Goal: Task Accomplishment & Management: Complete application form

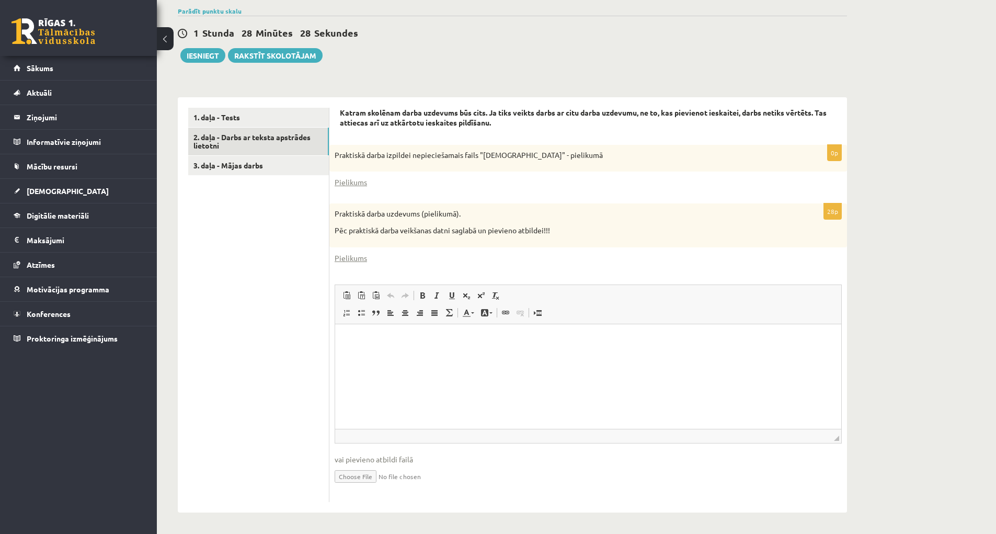
click at [517, 356] on html at bounding box center [588, 340] width 506 height 32
click at [366, 479] on input "file" at bounding box center [588, 475] width 507 height 21
type input "**********"
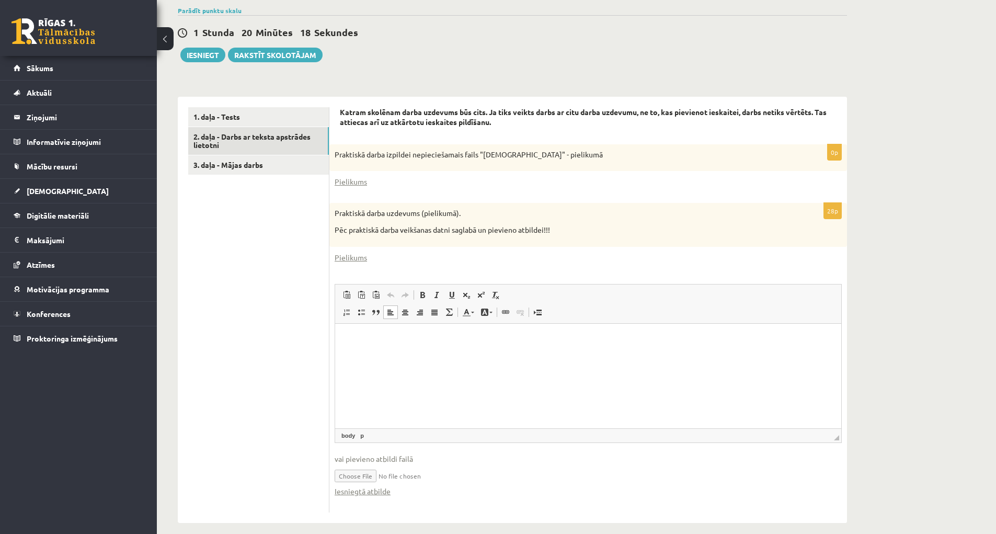
scroll to position [250, 0]
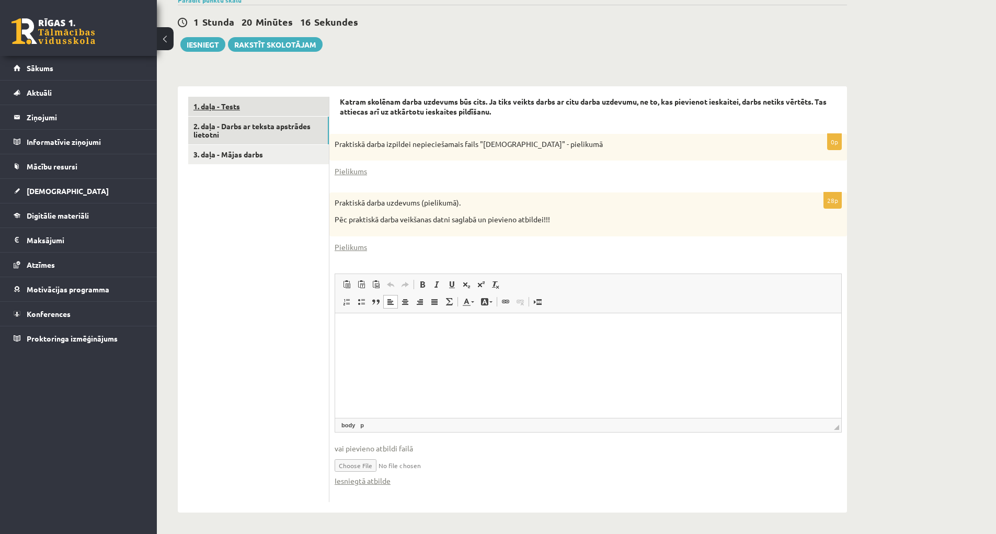
click at [243, 110] on link "1. daļa - Tests" at bounding box center [258, 106] width 141 height 19
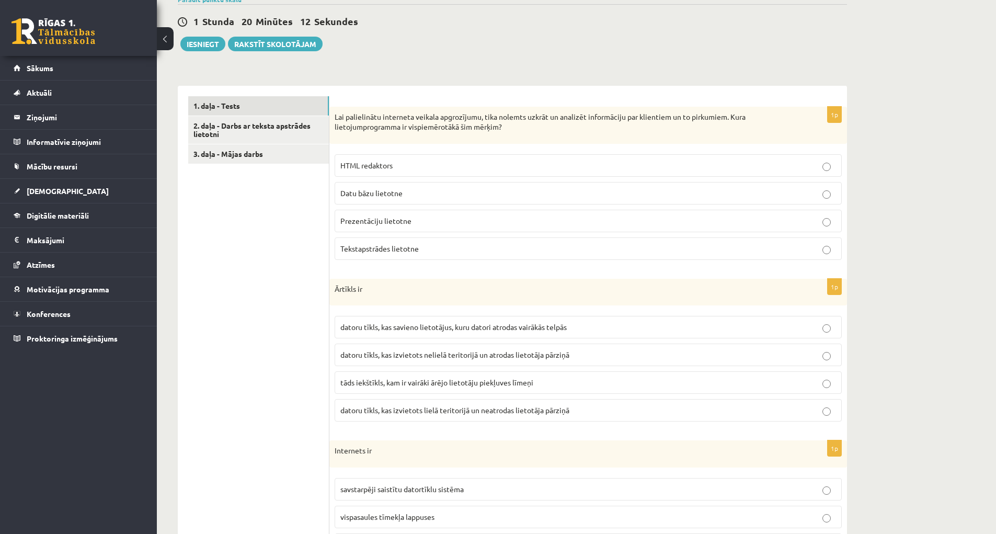
scroll to position [355, 0]
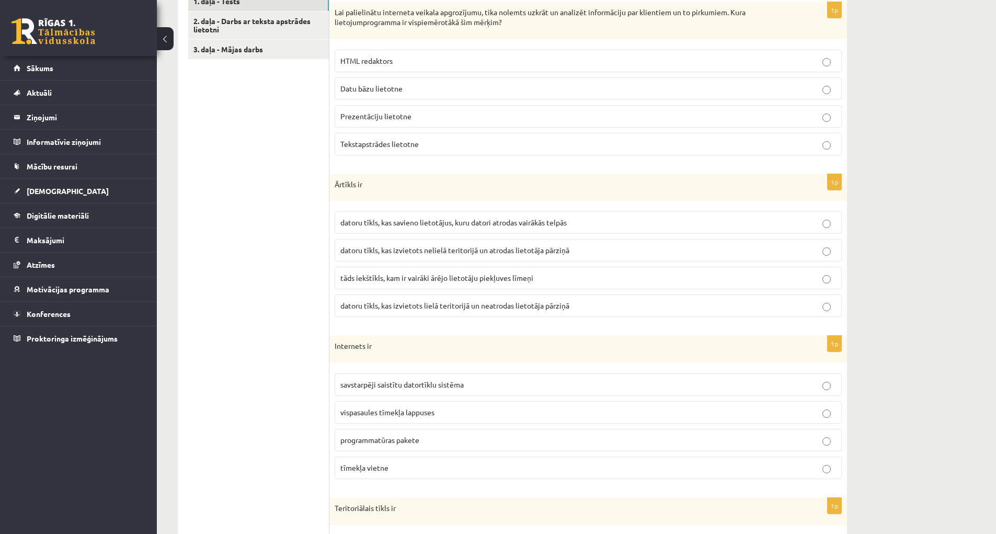
click at [475, 389] on p "savstarpēji saistītu datortīklu sistēma" at bounding box center [588, 384] width 496 height 11
click at [512, 278] on span "tāds iekštīkls, kam ir vairāki ārējo lietotāju piekļuves līmeņi" at bounding box center [436, 277] width 193 height 9
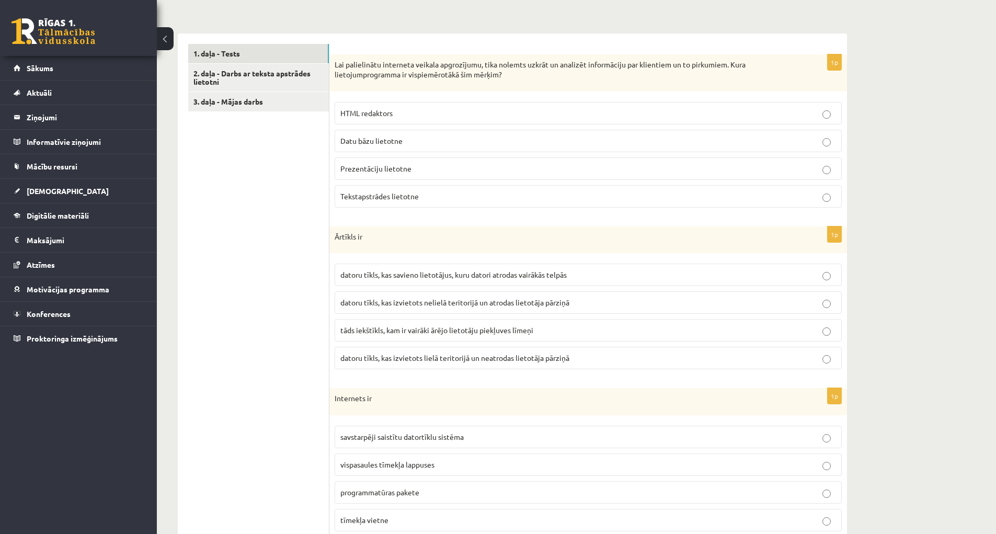
click at [465, 139] on p "Datu bāzu lietotne" at bounding box center [588, 140] width 496 height 11
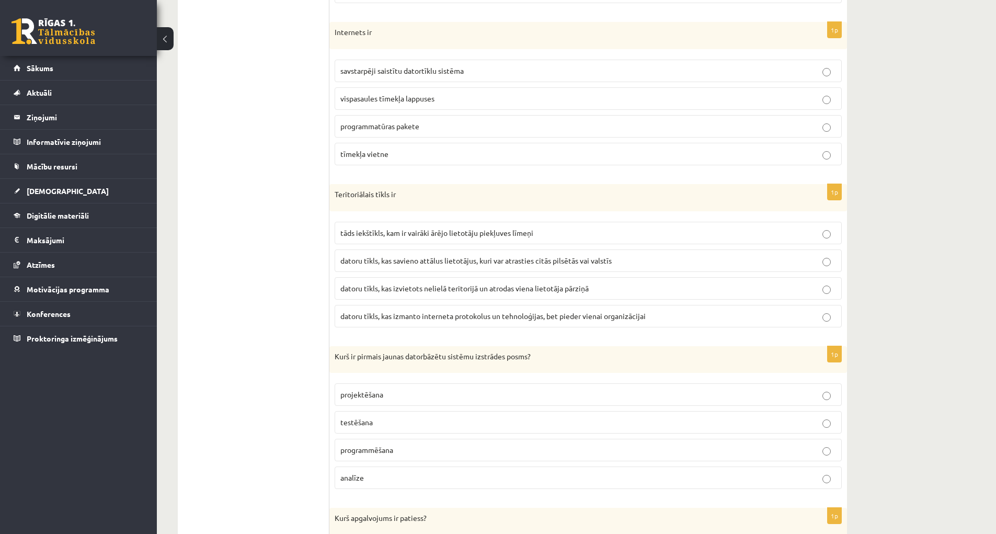
scroll to position [721, 0]
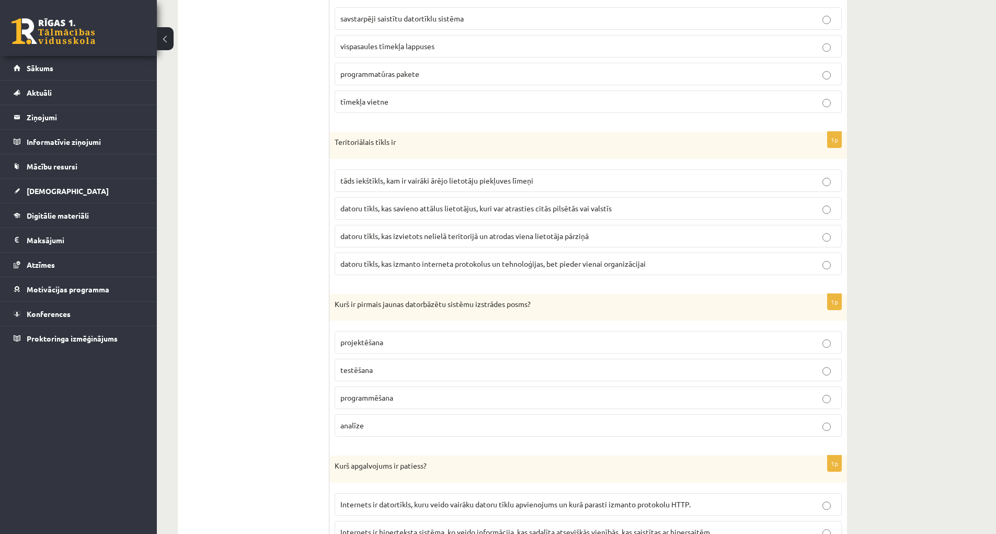
click at [544, 239] on span "datoru tīkls, kas izvietots nelielā teritorijā un atrodas viena lietotāja pārzi…" at bounding box center [464, 235] width 248 height 9
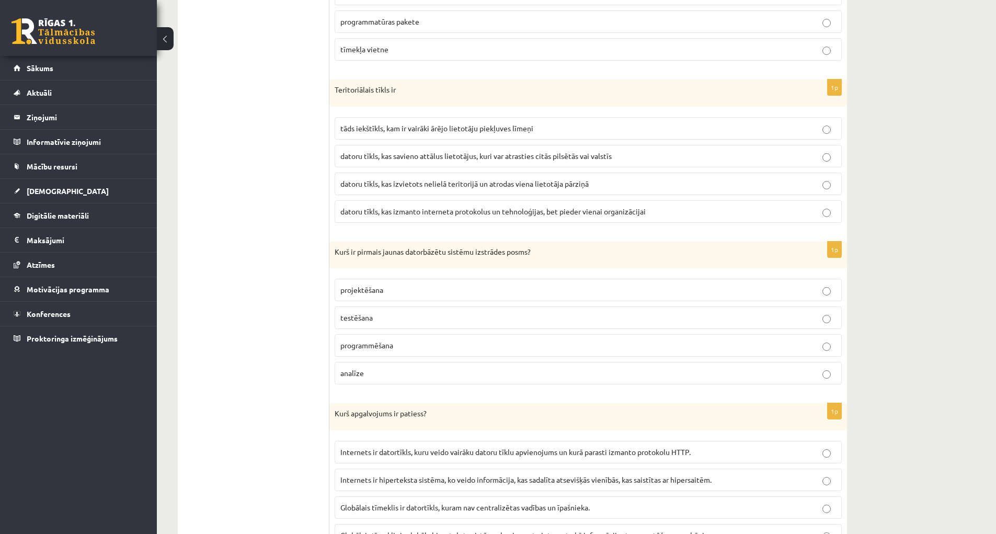
scroll to position [826, 0]
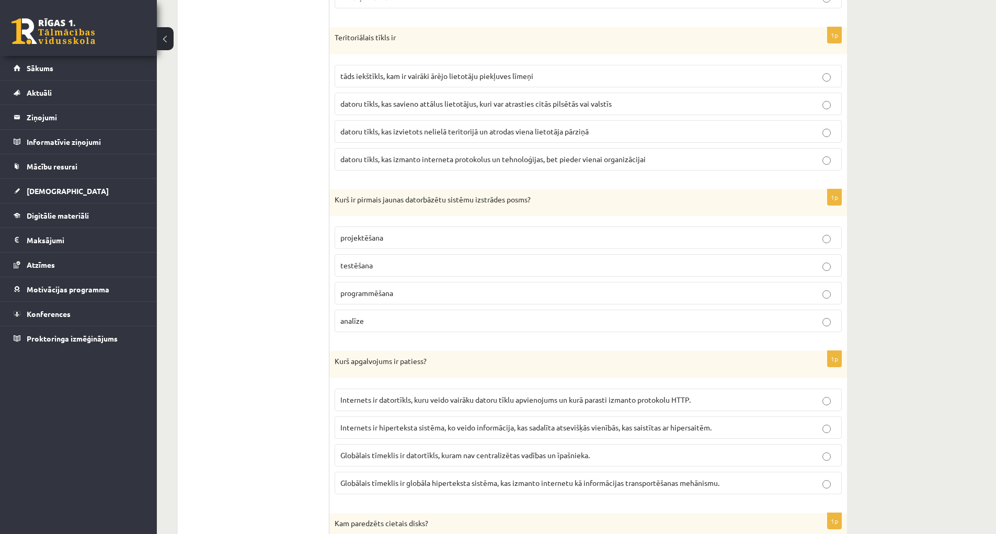
click at [523, 284] on label "programmēšana" at bounding box center [588, 293] width 507 height 22
click at [532, 232] on label "projektēšana" at bounding box center [588, 237] width 507 height 22
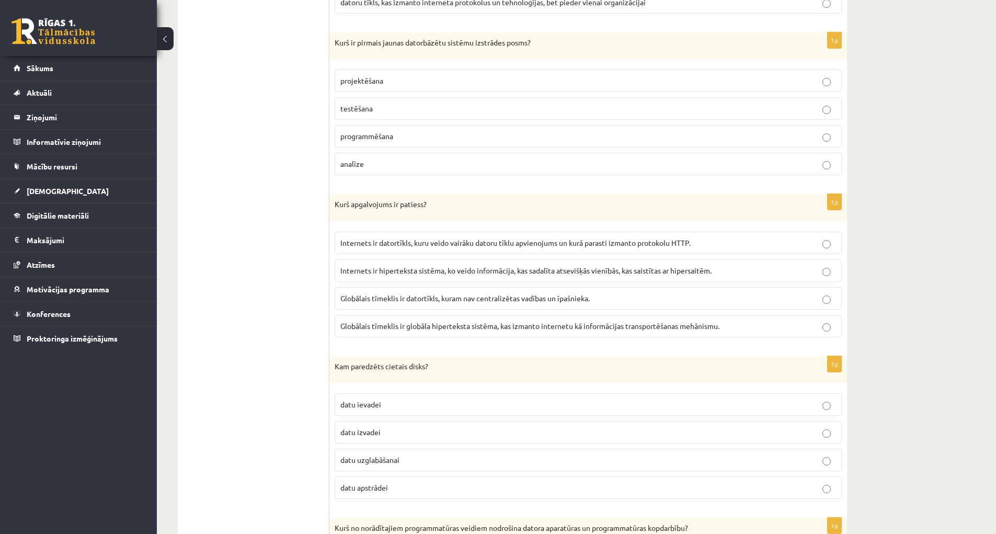
click at [764, 246] on p "Internets ir datortīkls, kuru veido vairāku datoru tīklu apvienojums un kurā pa…" at bounding box center [588, 242] width 496 height 11
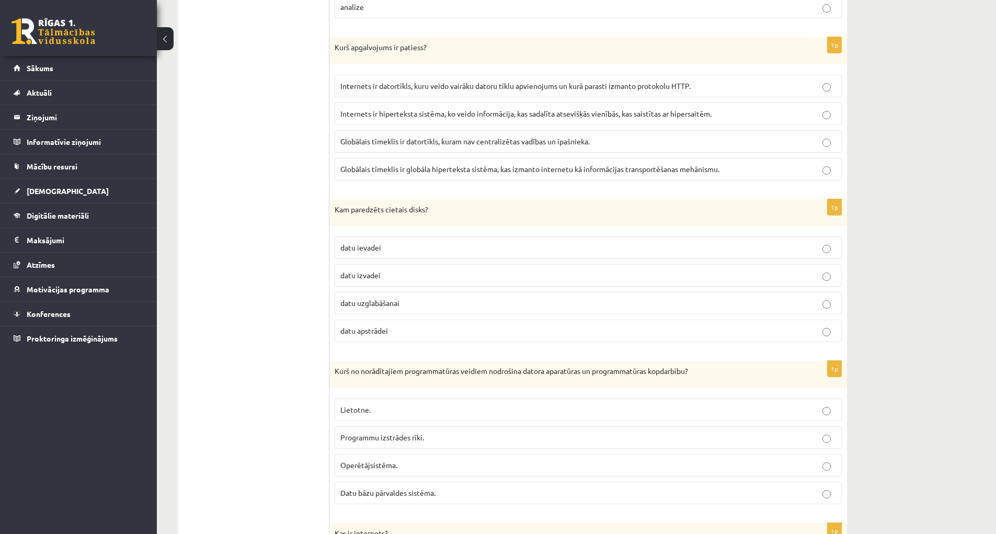
click at [433, 306] on p "datu uzglabāšanai" at bounding box center [588, 302] width 496 height 11
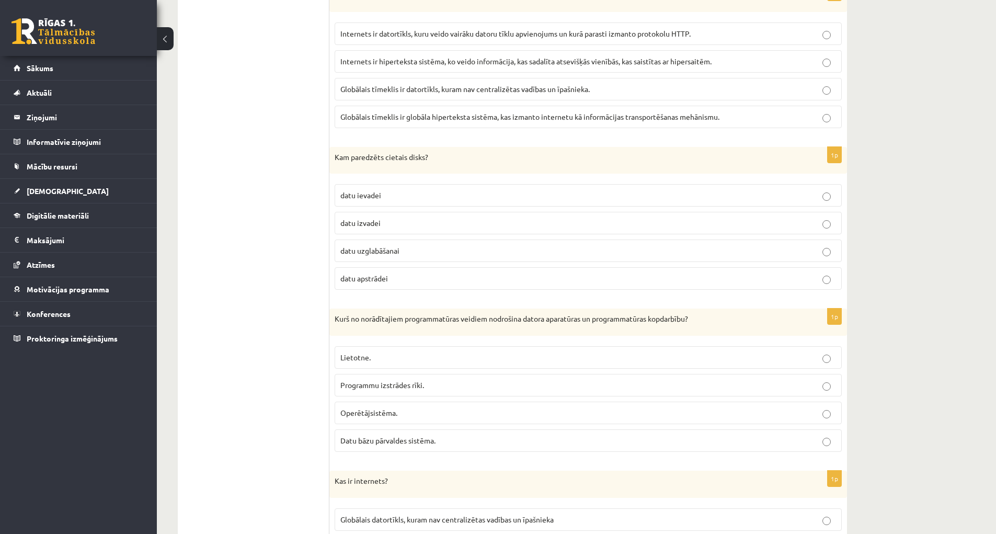
scroll to position [1348, 0]
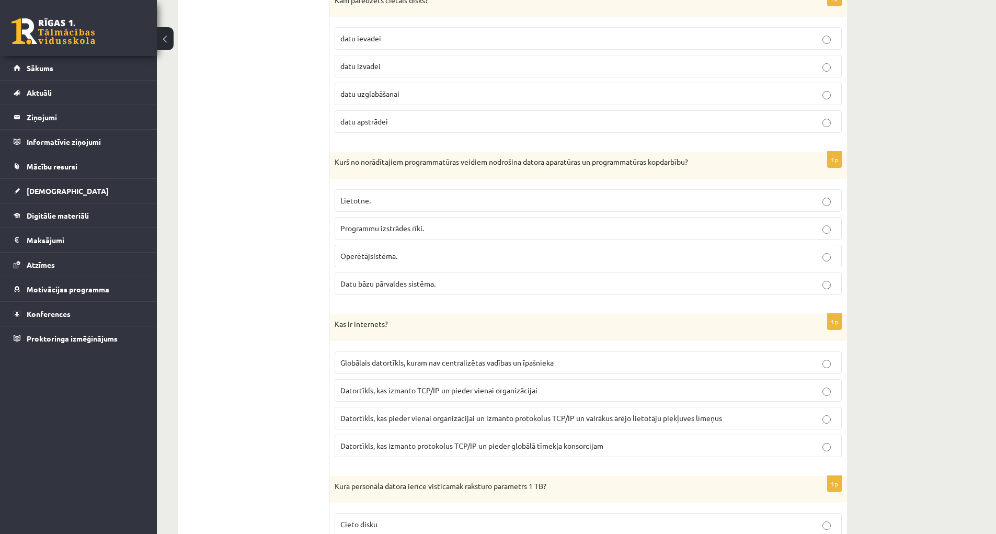
click at [548, 254] on p "Operētājsistēma." at bounding box center [588, 255] width 496 height 11
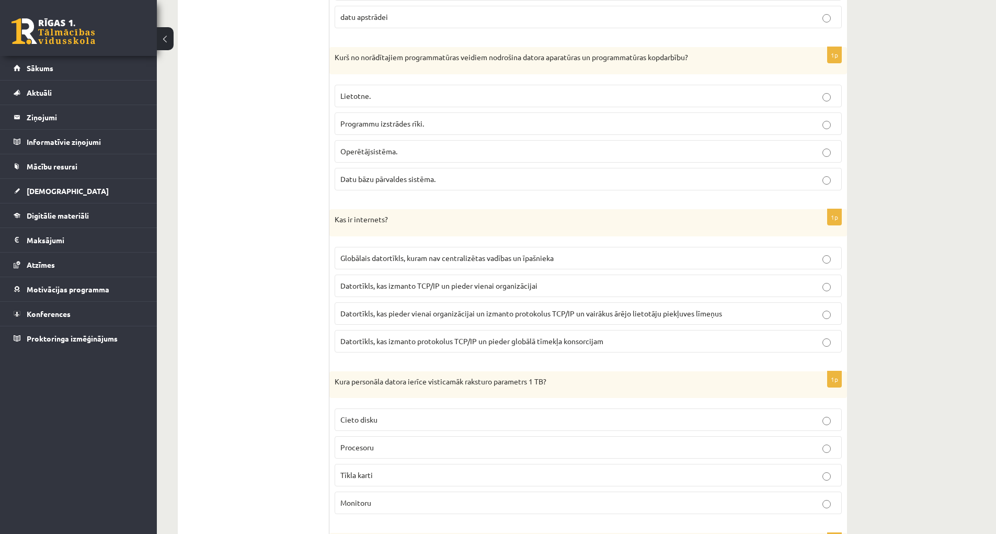
scroll to position [1557, 0]
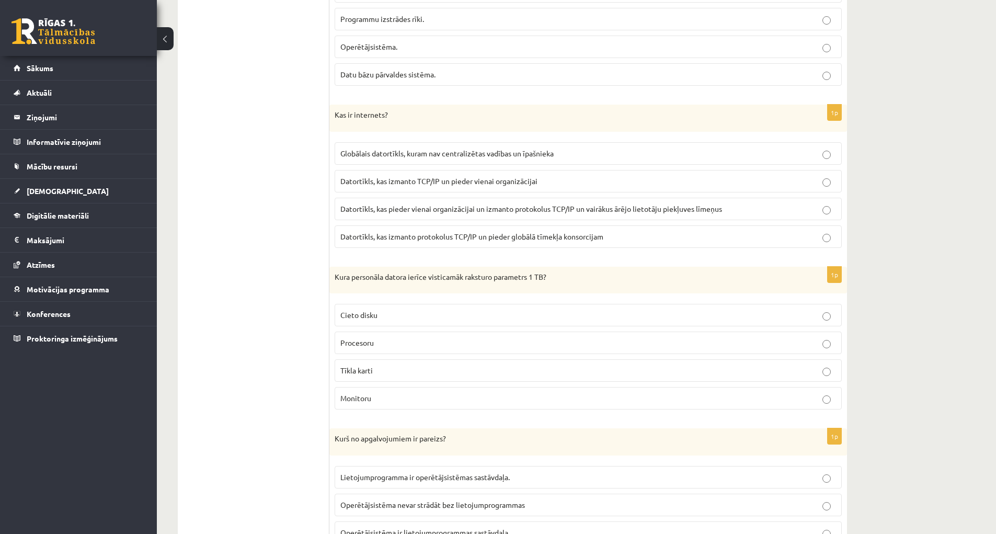
click at [687, 213] on span "Datortīkls, kas pieder vienai organizācijai un izmanto protokolus TCP/IP un vai…" at bounding box center [531, 208] width 382 height 9
click at [686, 225] on fieldset "Globālais datortīkls, kuram nav centralizētas vadības un īpašnieka Datortīkls, …" at bounding box center [588, 194] width 507 height 114
click at [687, 231] on p "Datortīkls, kas izmanto protokolus TCP/IP un pieder globālā tīmekļa konsorcijam" at bounding box center [588, 236] width 496 height 11
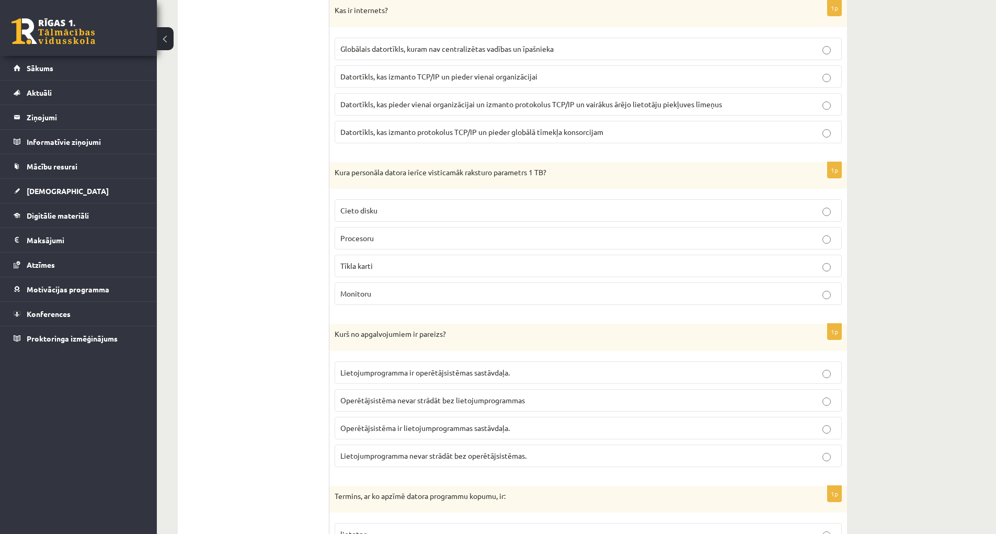
click at [445, 243] on p "Procesoru" at bounding box center [588, 238] width 496 height 11
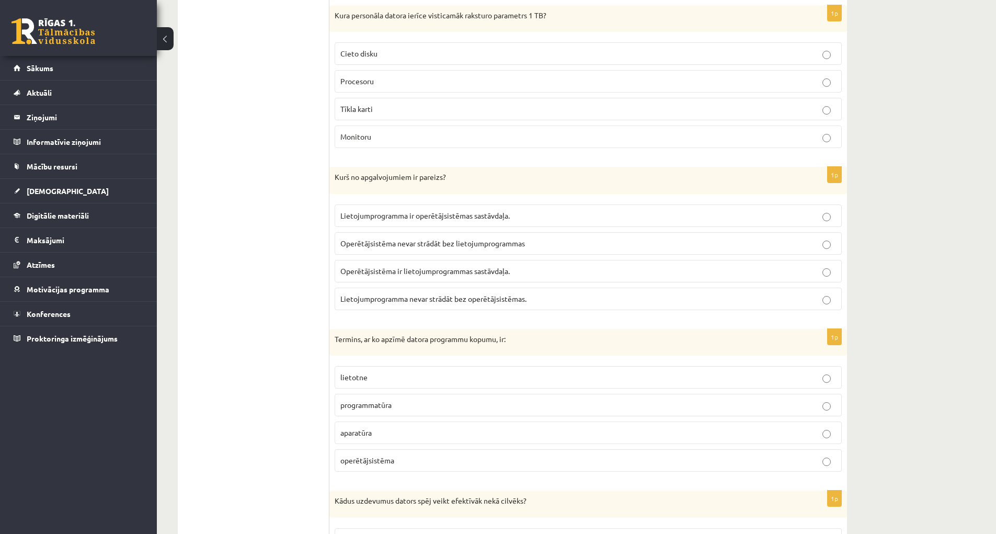
click at [405, 49] on p "Cieto disku" at bounding box center [588, 53] width 496 height 11
click at [622, 293] on label "Lietojumprogramma nevar strādāt bez operētājsistēmas." at bounding box center [588, 299] width 507 height 22
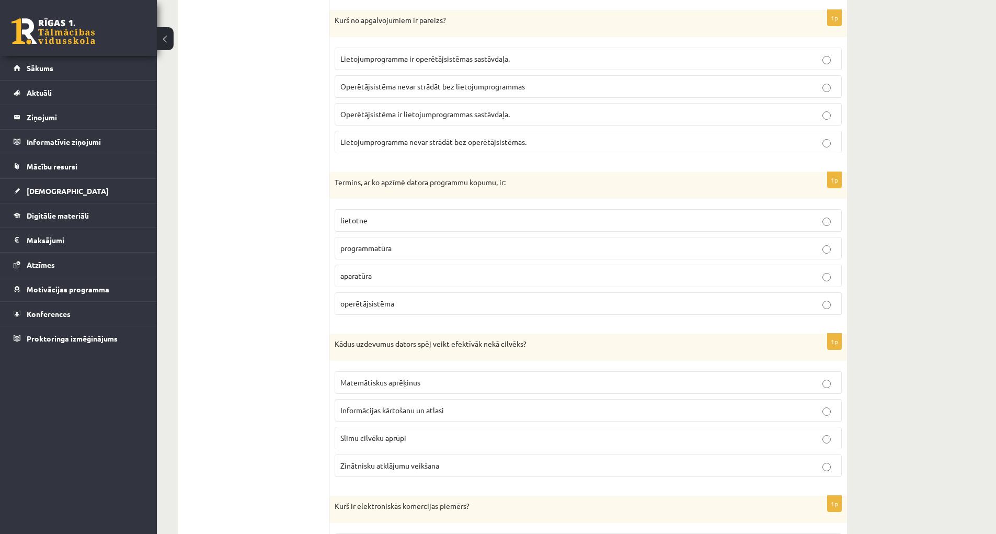
click at [452, 245] on p "programmatūra" at bounding box center [588, 248] width 496 height 11
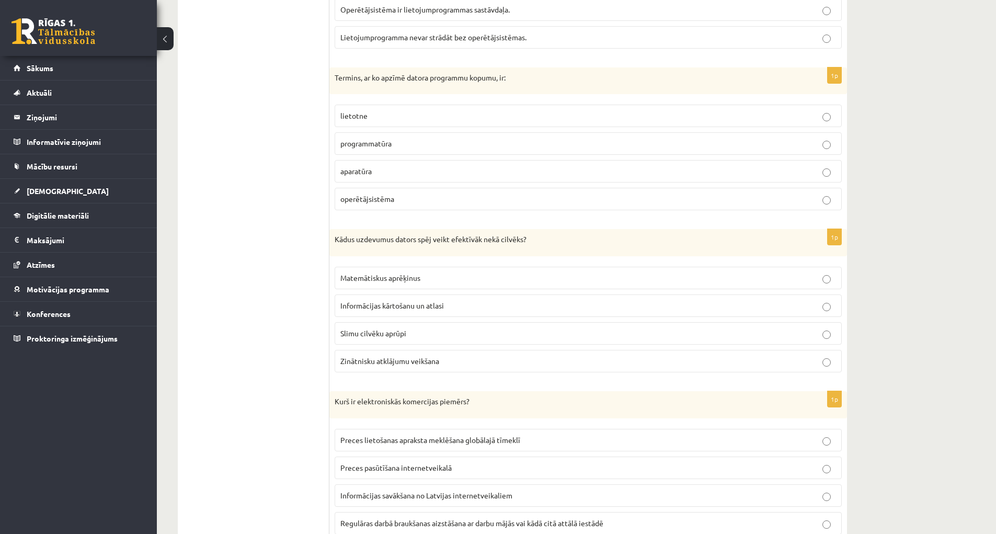
click at [417, 278] on span "Matemātiskus aprēķinus" at bounding box center [380, 277] width 80 height 9
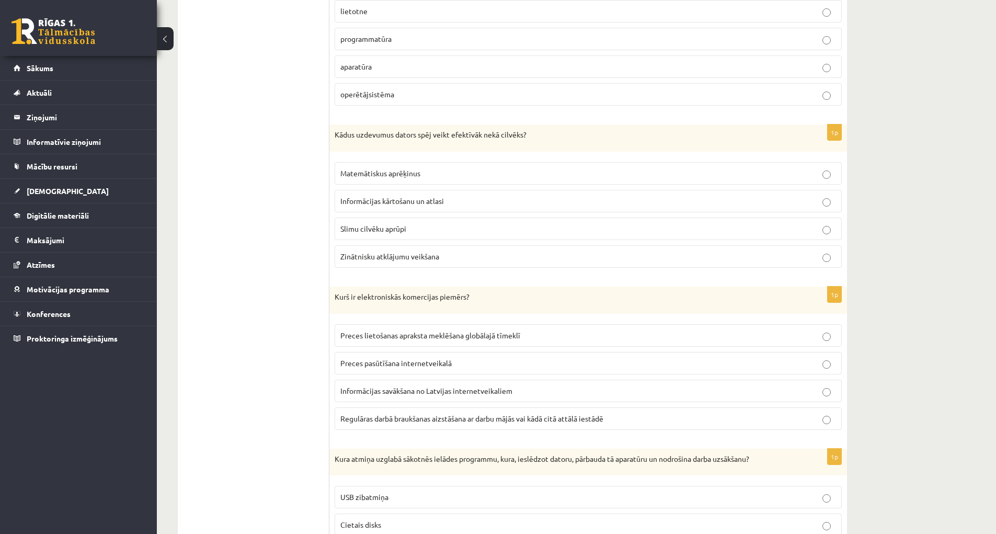
scroll to position [2342, 0]
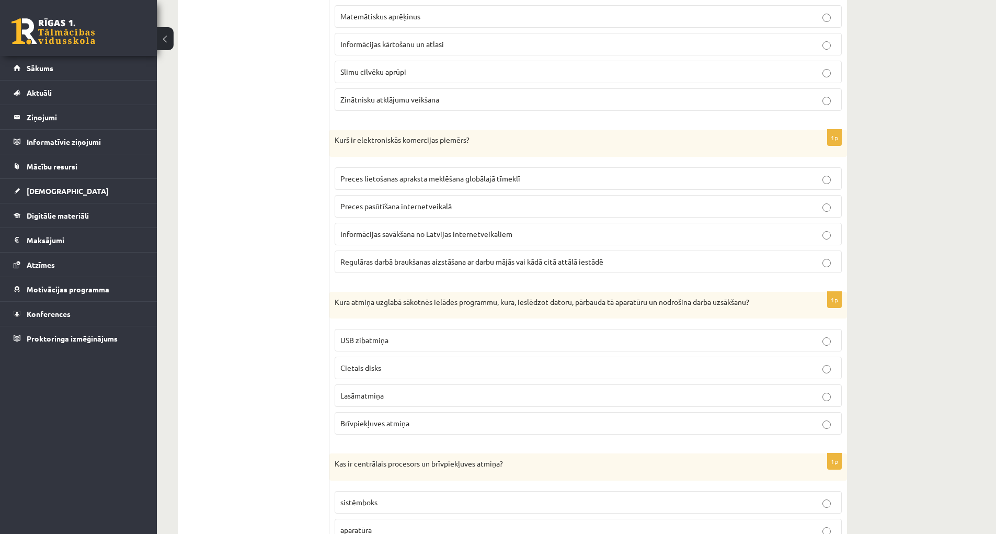
click at [479, 177] on span "Preces lietošanas apraksta meklēšana globālajā tīmeklī" at bounding box center [430, 178] width 180 height 9
click at [483, 202] on p "Preces pasūtīšana internetveikalā" at bounding box center [588, 206] width 496 height 11
click at [490, 185] on label "Preces lietošanas apraksta meklēšana globālajā tīmeklī" at bounding box center [588, 178] width 507 height 22
click at [491, 202] on p "Preces pasūtīšana internetveikalā" at bounding box center [588, 206] width 496 height 11
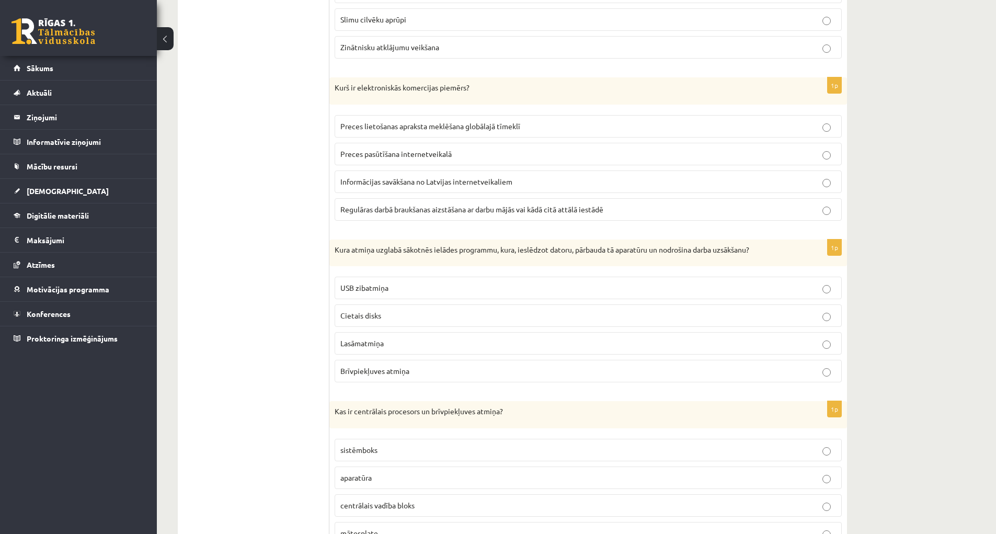
scroll to position [2498, 0]
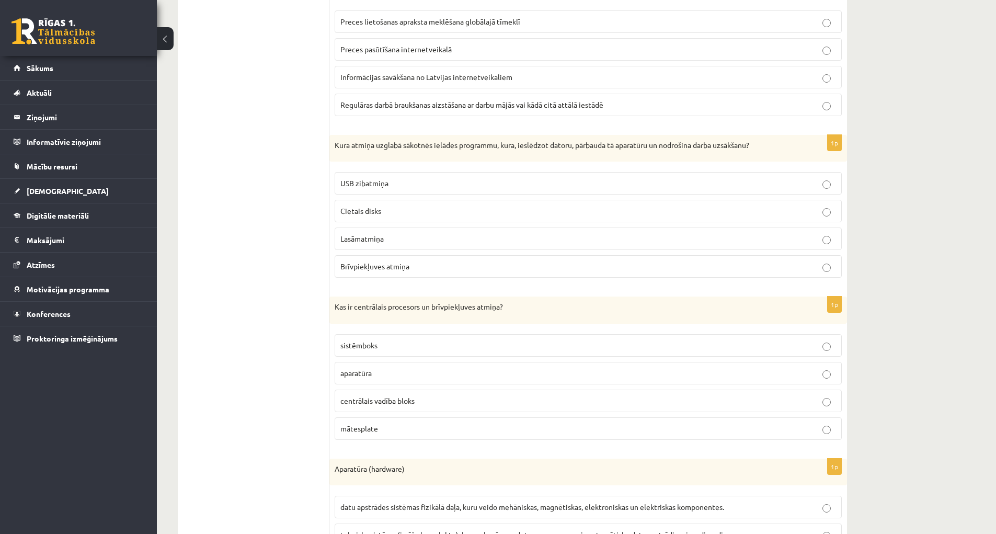
click at [444, 212] on p "Cietais disks" at bounding box center [588, 210] width 496 height 11
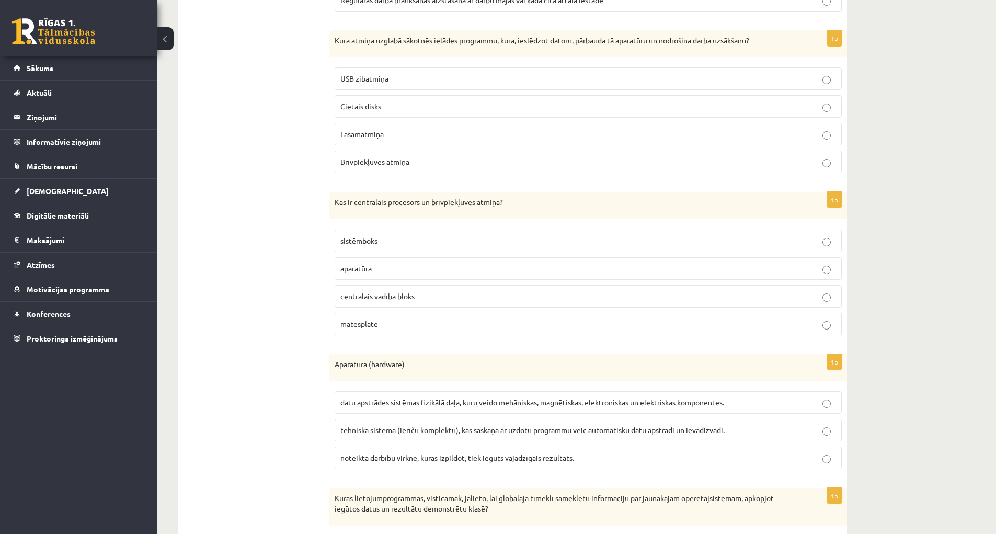
scroll to position [2752, 0]
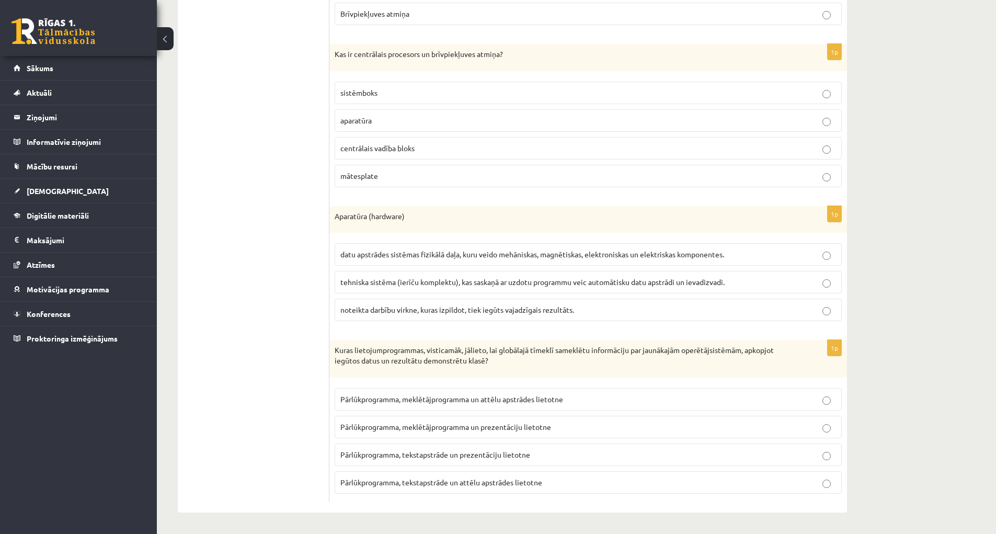
click at [559, 258] on span "datu apstrādes sistēmas fizikālā daļa, kuru veido mehāniskas, magnētiskas, elek…" at bounding box center [532, 253] width 384 height 9
click at [435, 151] on p "centrālais vadība bloks" at bounding box center [588, 148] width 496 height 11
click at [566, 395] on p "Pārlūkprogramma, meklētājprogramma un attēlu apstrādes lietotne" at bounding box center [588, 399] width 496 height 11
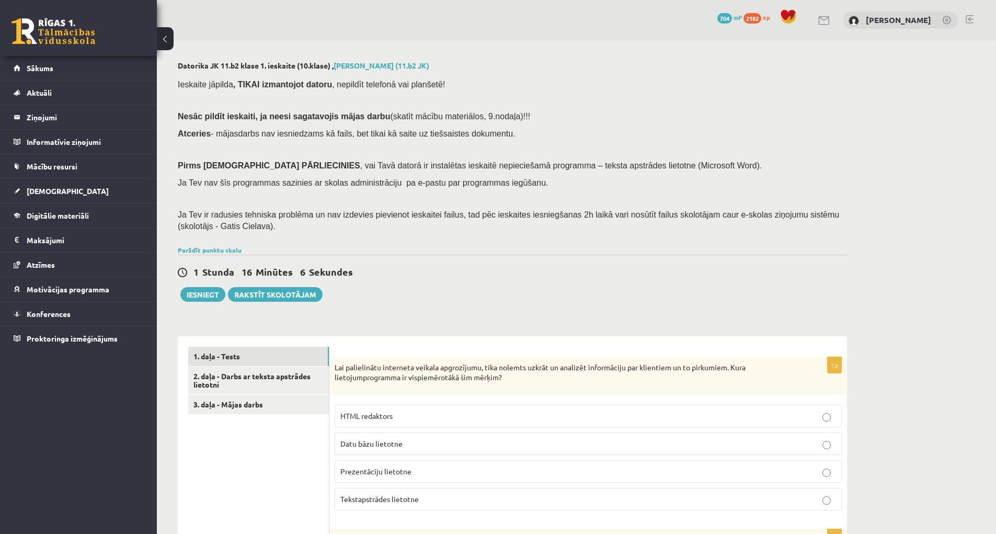
scroll to position [157, 0]
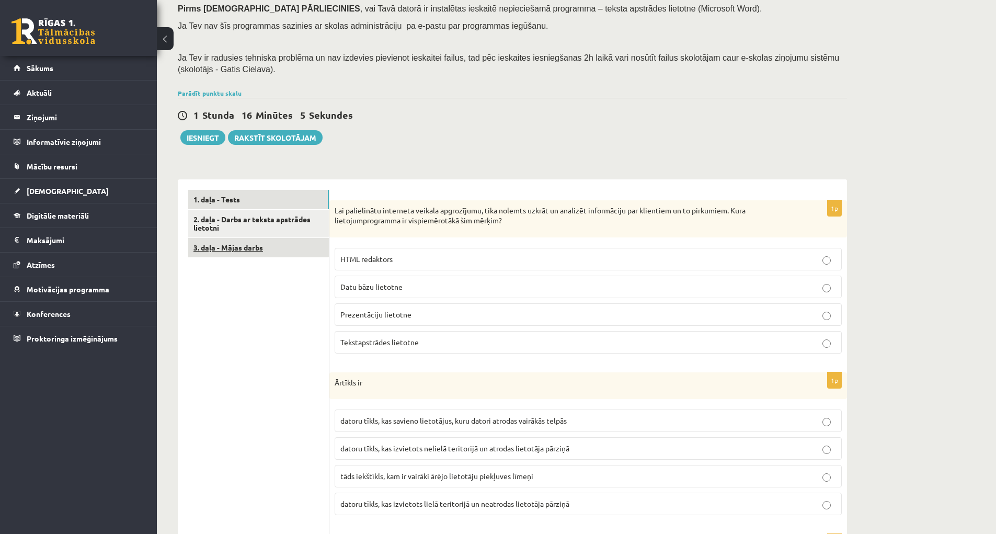
click at [240, 250] on link "3. daļa - Mājas darbs" at bounding box center [258, 247] width 141 height 19
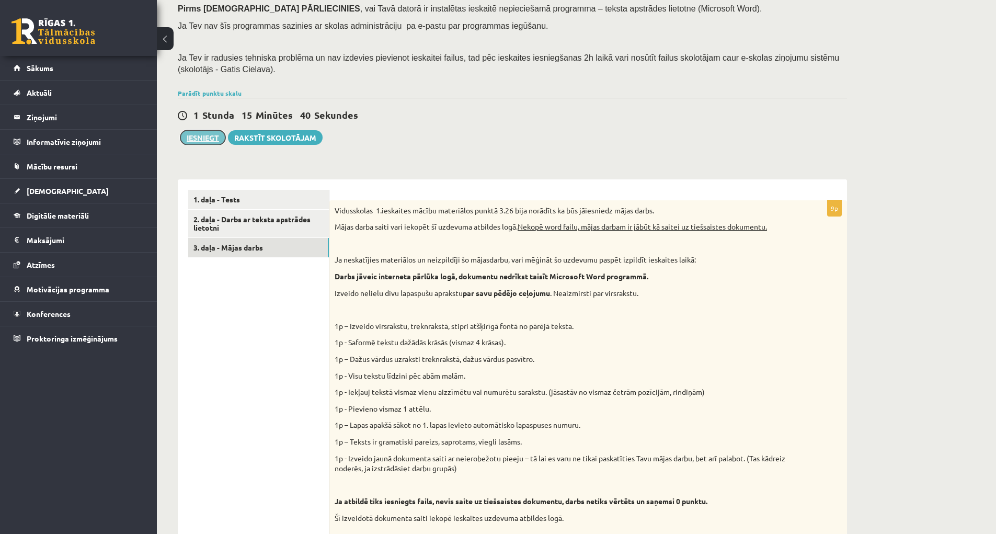
click at [206, 130] on button "Iesniegt" at bounding box center [202, 137] width 45 height 15
click at [280, 225] on link "2. daļa - Darbs ar teksta apstrādes lietotni" at bounding box center [258, 224] width 141 height 28
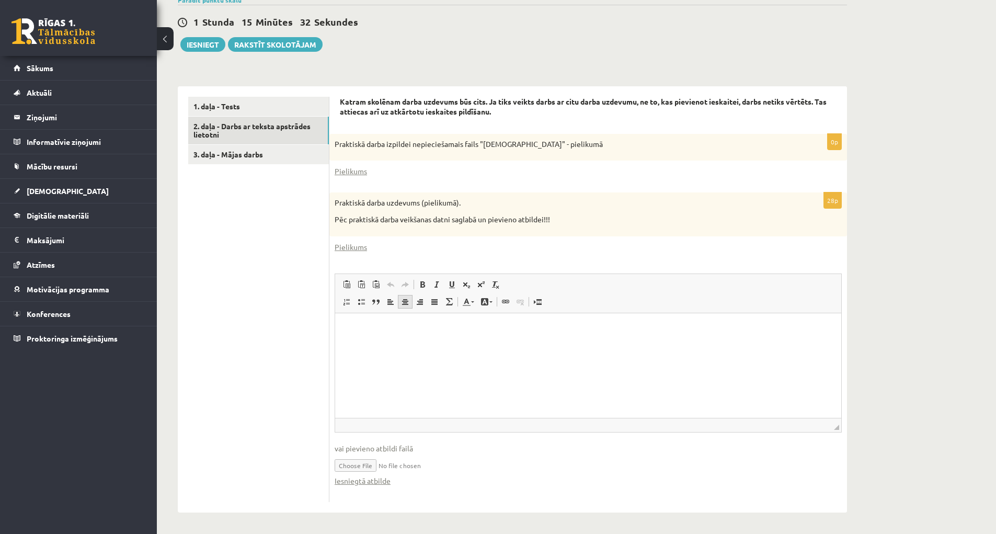
scroll to position [0, 0]
click at [355, 467] on input "file" at bounding box center [588, 464] width 507 height 21
type input "**********"
click at [459, 345] on html at bounding box center [588, 329] width 506 height 32
click at [648, 209] on div "Praktiskā darba uzdevums (pielikumā). Pēc praktiskā darba veikšanas datni sagla…" at bounding box center [588, 213] width 518 height 43
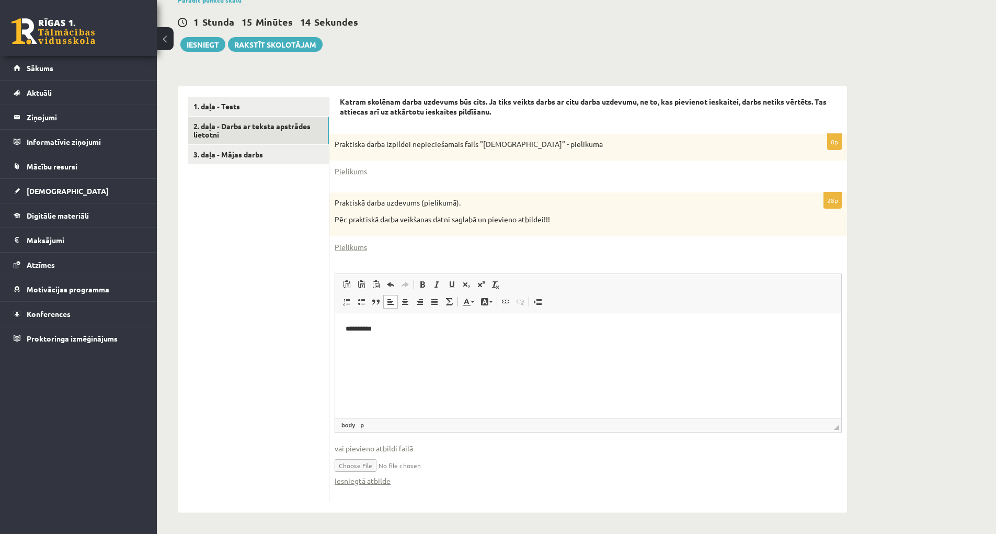
click at [633, 146] on p "Praktiskā darba izpildei nepieciešamais fails "Latvijas_prezidenti" - pielikumā" at bounding box center [562, 144] width 455 height 10
click at [269, 112] on link "1. daļa - Tests" at bounding box center [258, 106] width 141 height 19
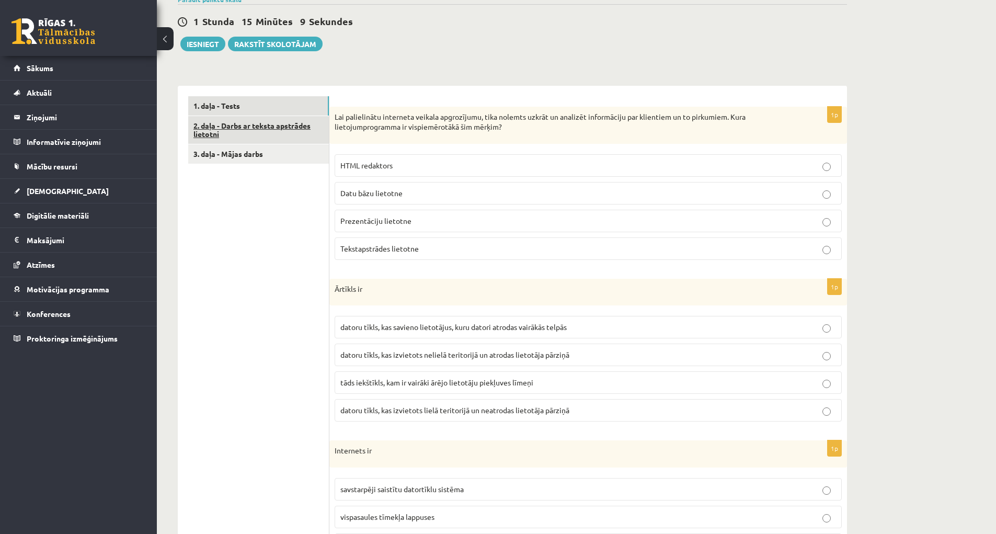
click at [270, 126] on link "2. daļa - Darbs ar teksta apstrādes lietotni" at bounding box center [258, 130] width 141 height 28
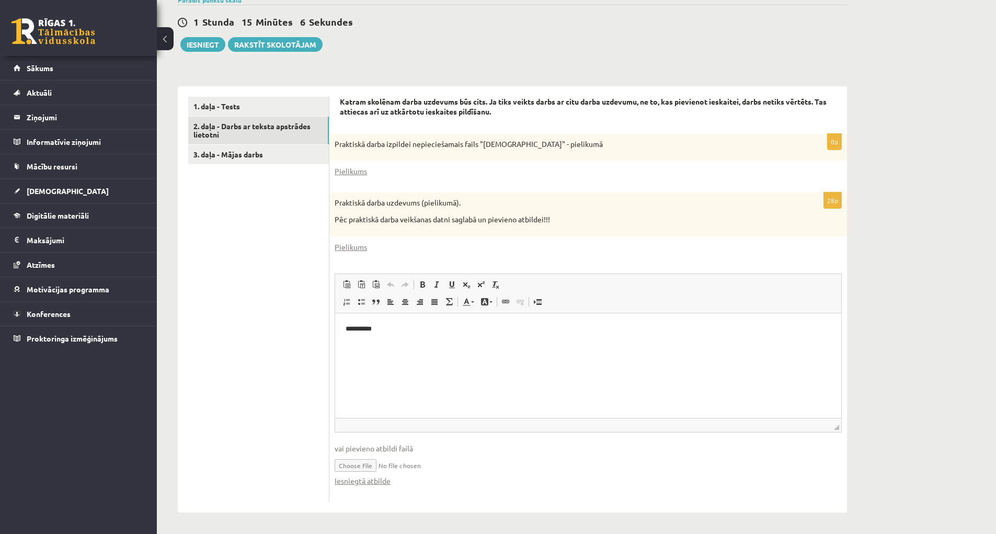
click at [368, 464] on input "file" at bounding box center [588, 464] width 507 height 21
type input "**********"
click at [357, 479] on link "Iesniegtā atbilde" at bounding box center [363, 480] width 56 height 11
click at [364, 479] on link "Iesniegtā atbilde" at bounding box center [363, 480] width 56 height 11
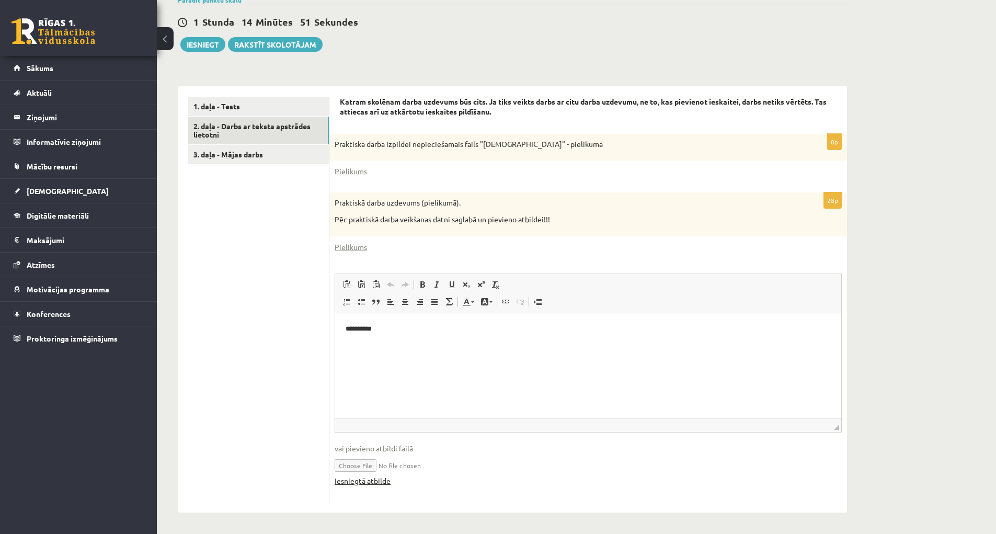
click at [381, 480] on link "Iesniegtā atbilde" at bounding box center [363, 480] width 56 height 11
click at [212, 49] on button "Iesniegt" at bounding box center [202, 44] width 45 height 15
click at [422, 345] on html "**********" at bounding box center [588, 329] width 506 height 32
click at [298, 152] on link "3. daļa - Mājas darbs" at bounding box center [258, 154] width 141 height 19
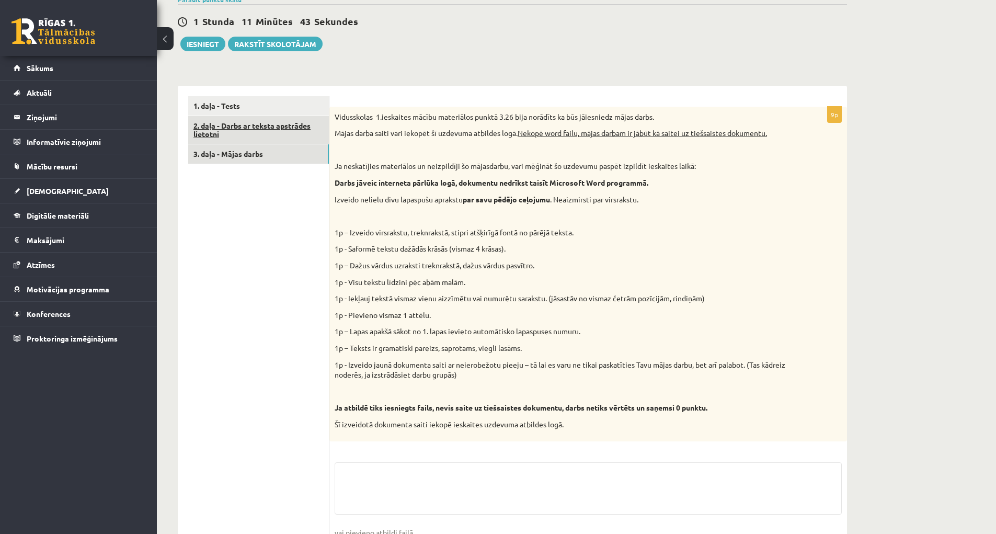
click at [285, 137] on link "2. daļa - Darbs ar teksta apstrādes lietotni" at bounding box center [258, 130] width 141 height 28
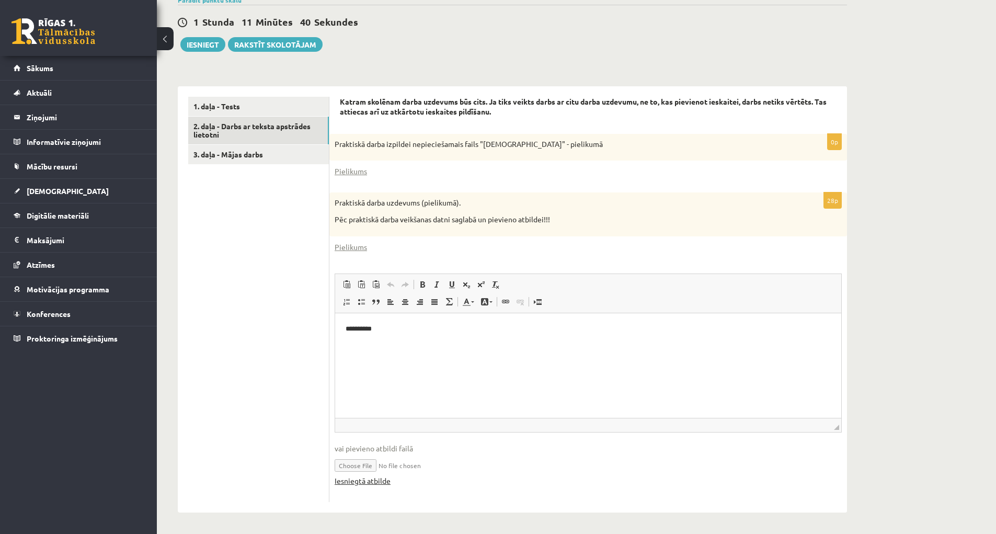
click at [370, 481] on link "Iesniegtā atbilde" at bounding box center [363, 480] width 56 height 11
click at [370, 465] on input "file" at bounding box center [588, 464] width 507 height 21
type input "**********"
click at [260, 156] on link "3. daļa - Mājas darbs" at bounding box center [258, 154] width 141 height 19
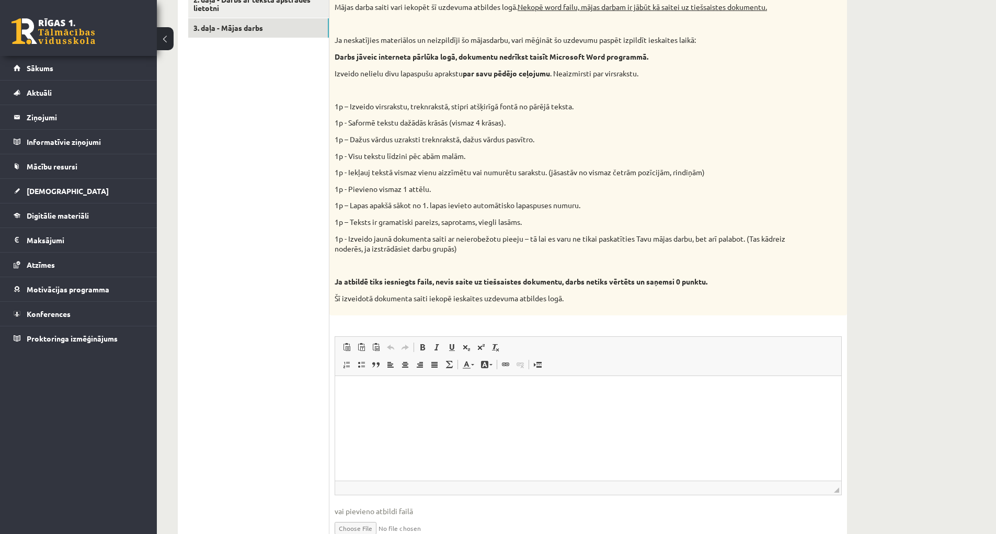
scroll to position [167, 0]
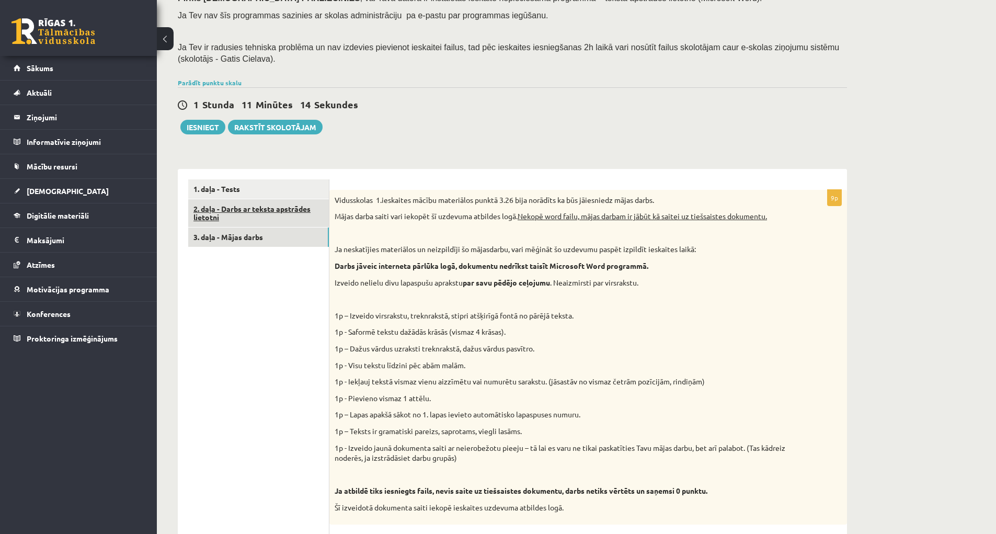
click at [252, 212] on link "2. daļa - Darbs ar teksta apstrādes lietotni" at bounding box center [258, 213] width 141 height 28
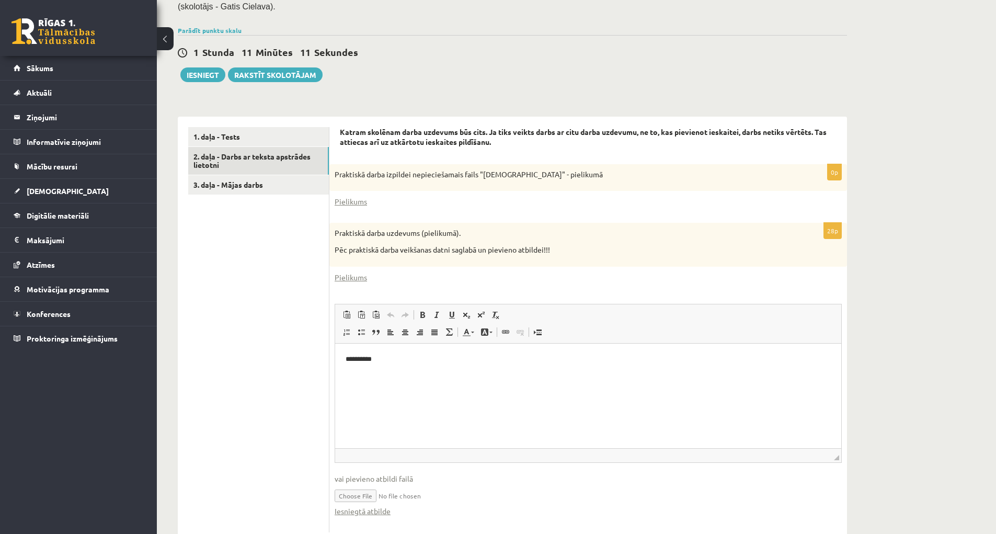
scroll to position [250, 0]
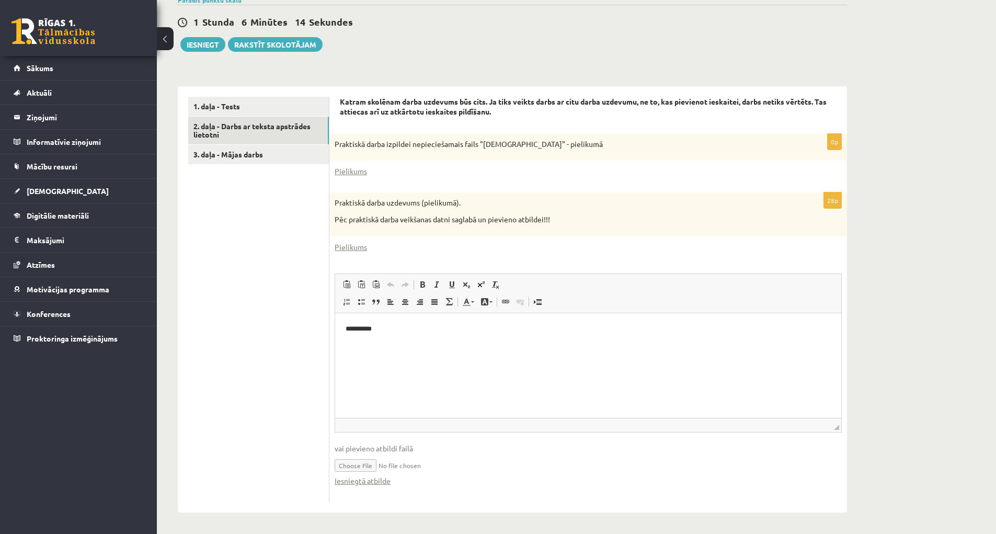
click at [371, 469] on input "file" at bounding box center [588, 464] width 507 height 21
type input "**********"
click at [552, 345] on html "**********" at bounding box center [588, 329] width 506 height 32
click at [531, 306] on link "Insert Page Break for Printing" at bounding box center [537, 302] width 15 height 14
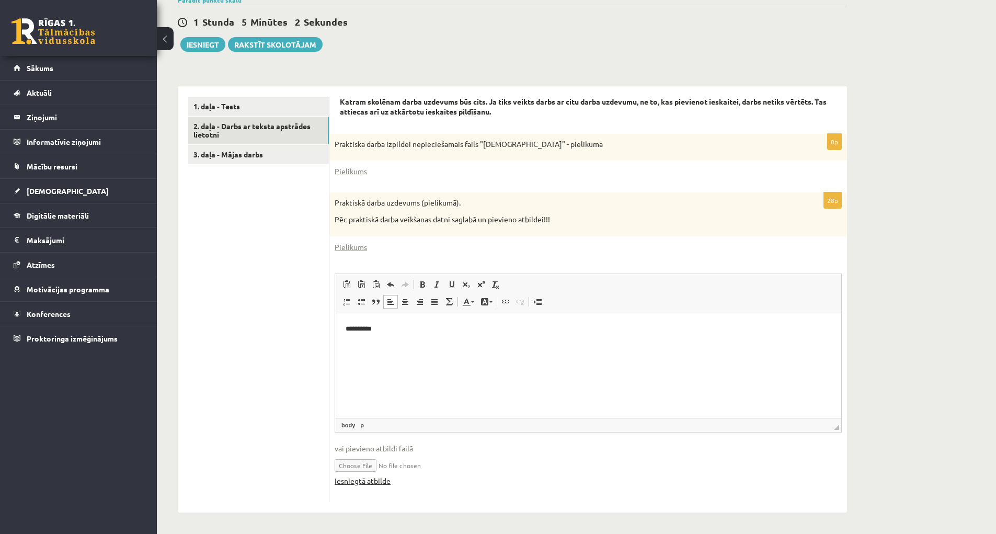
click at [383, 481] on link "Iesniegtā atbilde" at bounding box center [363, 480] width 56 height 11
click at [412, 362] on html "**********" at bounding box center [588, 337] width 506 height 49
click at [207, 47] on button "Iesniegt" at bounding box center [202, 44] width 45 height 15
click at [462, 359] on html "**********" at bounding box center [588, 337] width 506 height 49
drag, startPoint x: 371, startPoint y: 360, endPoint x: 359, endPoint y: 360, distance: 12.0
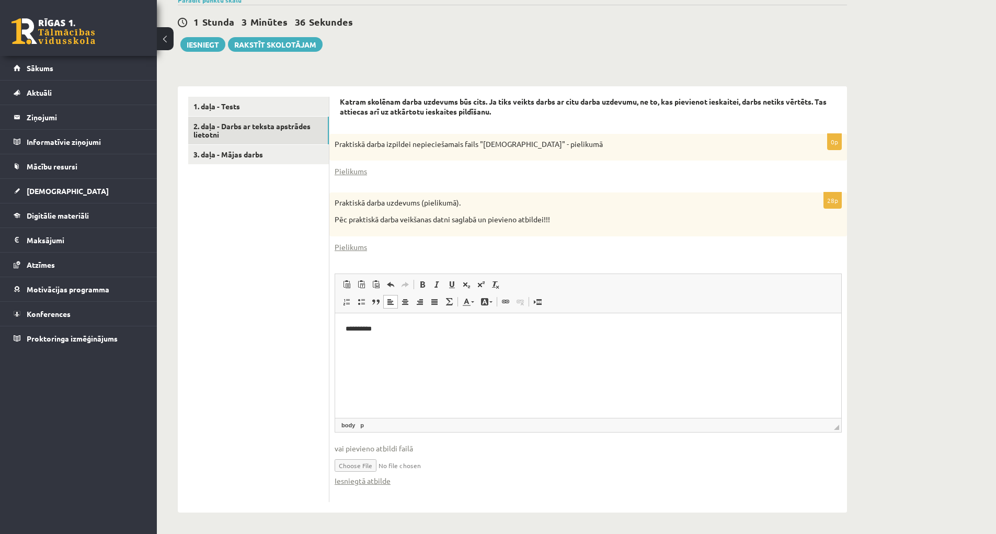
click at [359, 360] on html "**********" at bounding box center [588, 337] width 506 height 49
click at [374, 284] on span at bounding box center [376, 284] width 8 height 8
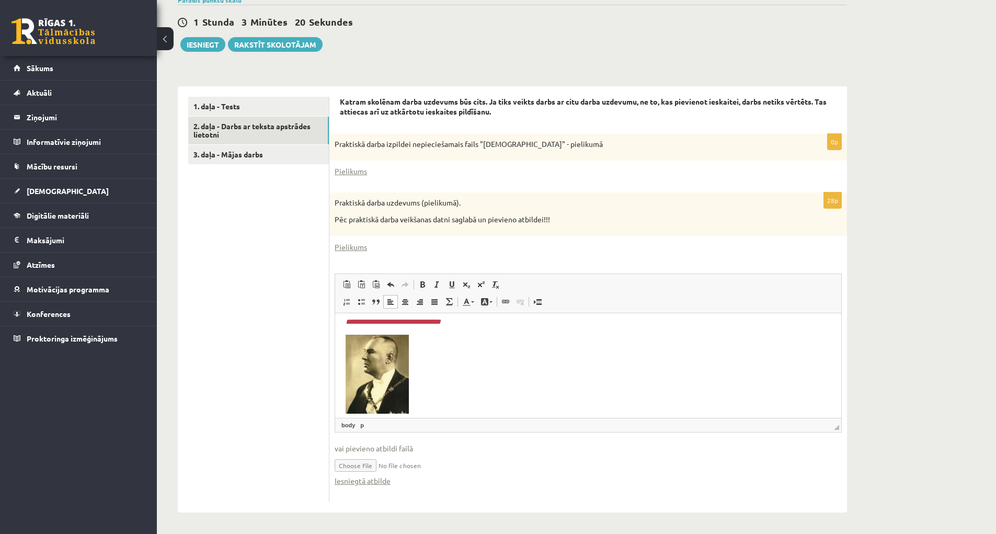
scroll to position [1830, 0]
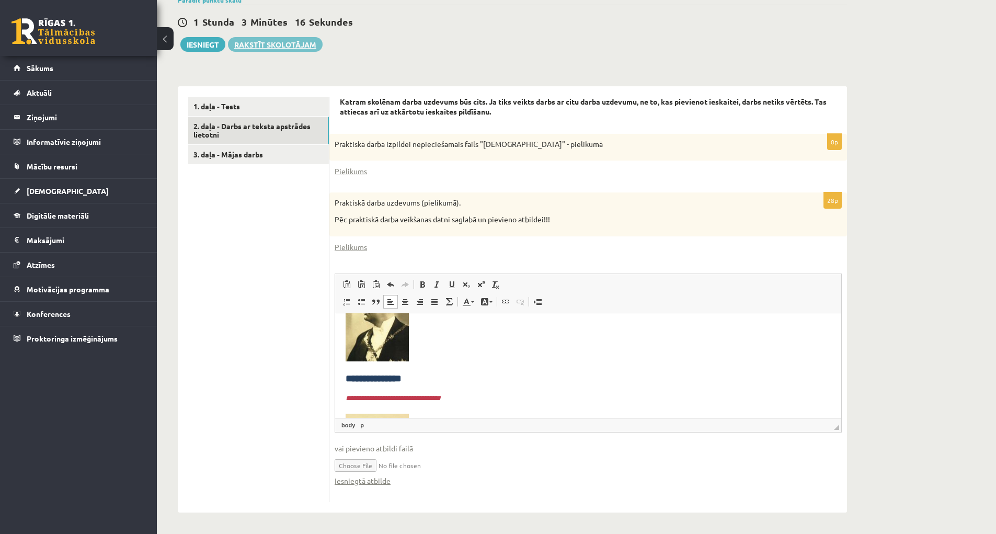
click at [289, 41] on link "Rakstīt skolotājam" at bounding box center [275, 44] width 95 height 15
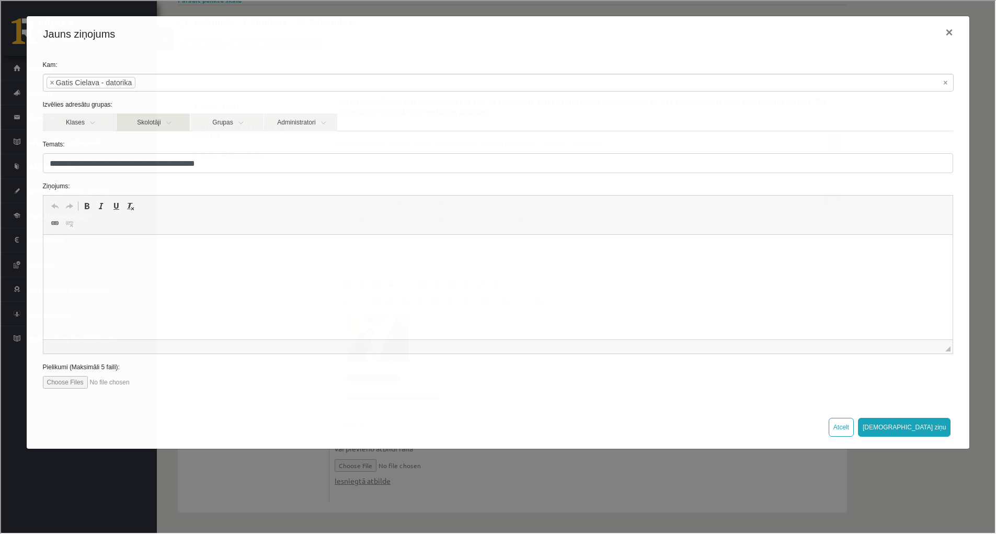
scroll to position [0, 0]
click at [63, 383] on input "file" at bounding box center [101, 381] width 119 height 13
type input "**********"
click at [247, 267] on html "**********" at bounding box center [498, 251] width 910 height 32
click at [924, 424] on button "Sūtīt ziņu" at bounding box center [903, 426] width 93 height 19
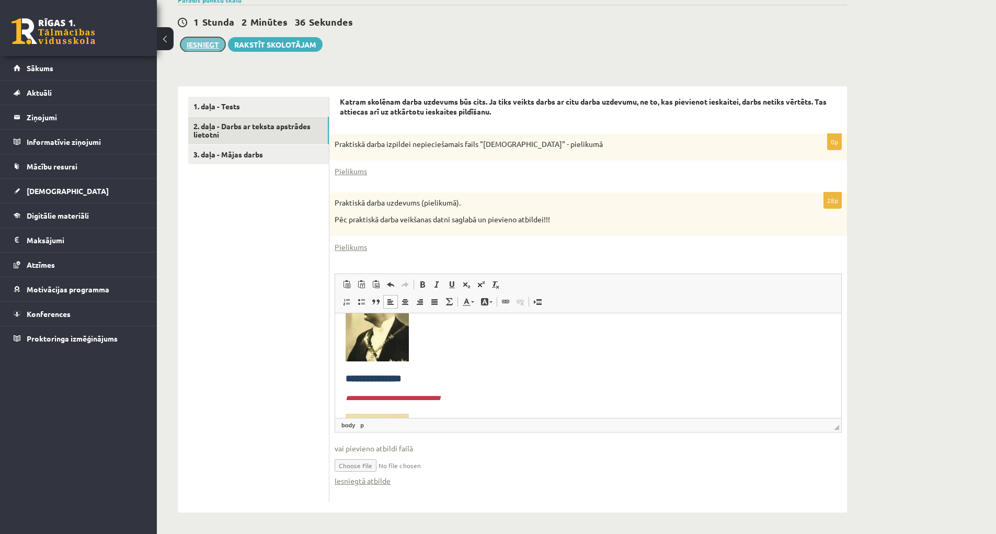
click at [207, 43] on button "Iesniegt" at bounding box center [202, 44] width 45 height 15
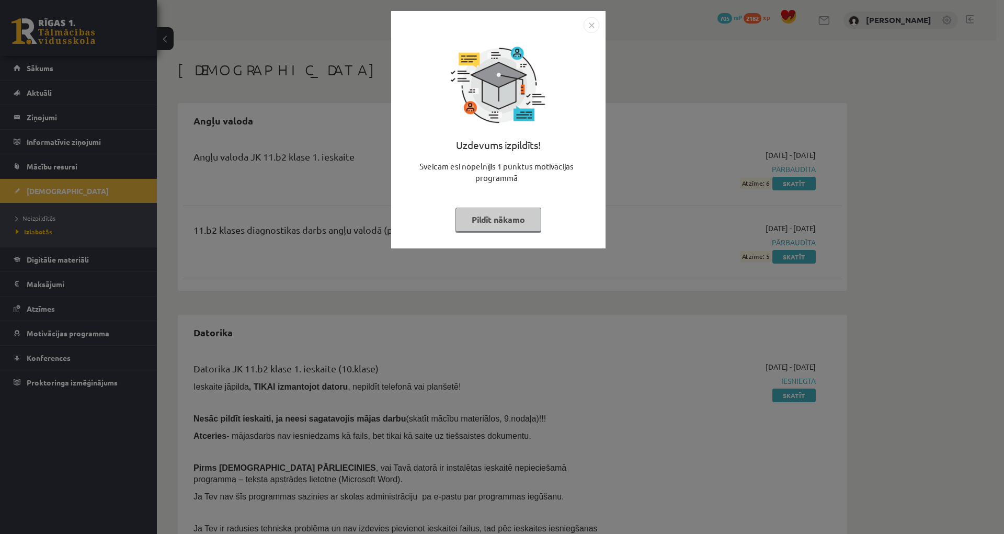
click at [511, 228] on button "Pildīt nākamo" at bounding box center [498, 220] width 86 height 24
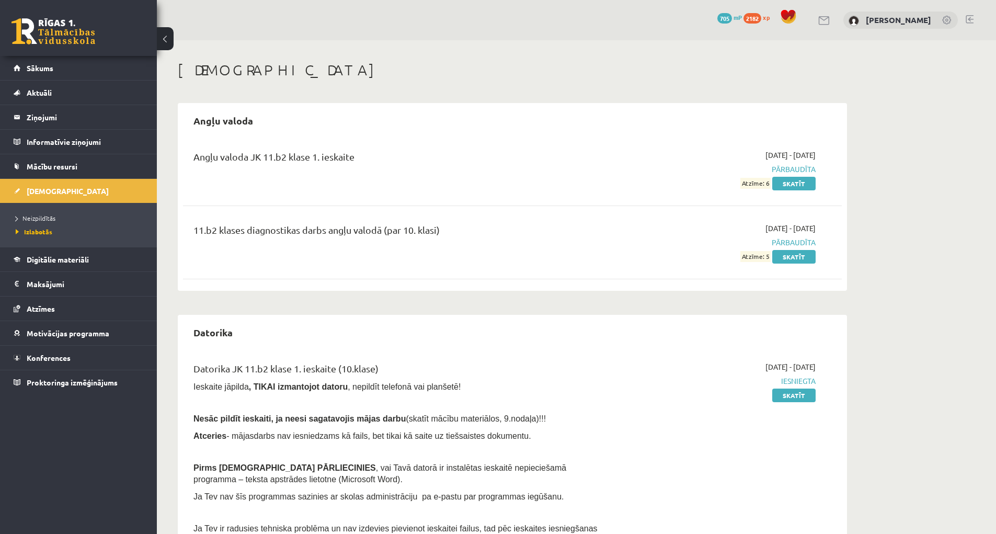
scroll to position [157, 0]
